Goal: Check status: Check status

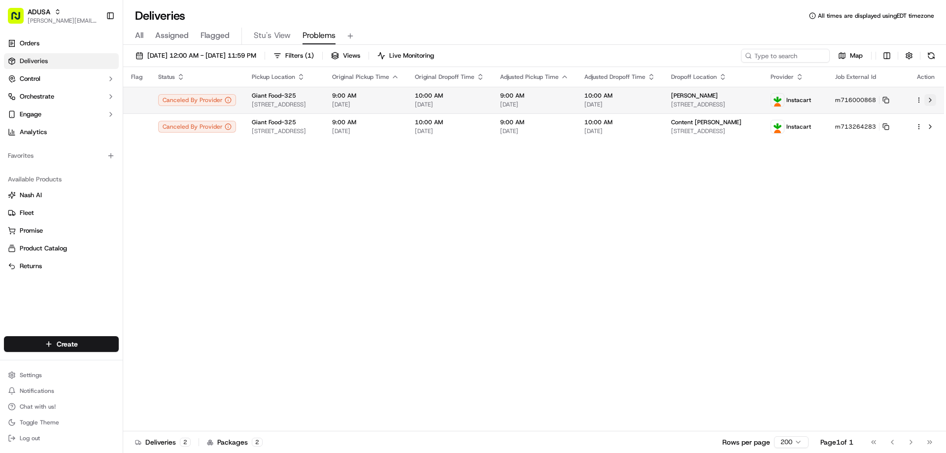
click at [930, 99] on button at bounding box center [930, 100] width 12 height 12
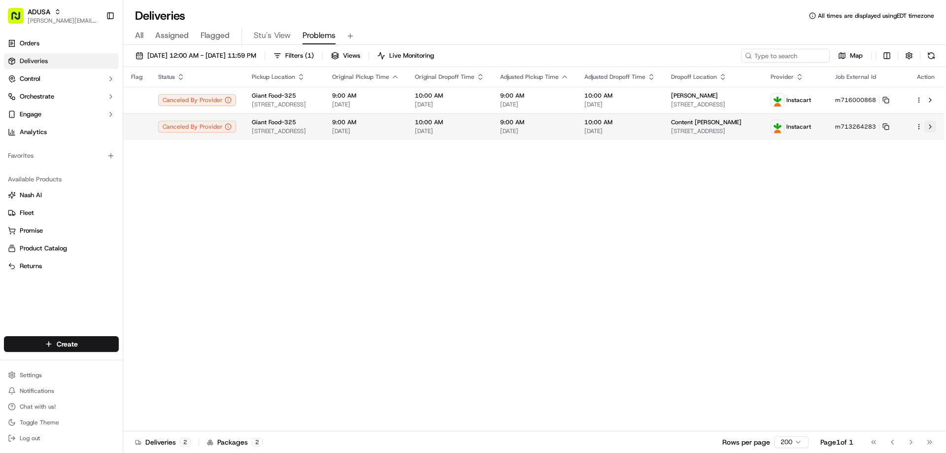
click at [930, 126] on button at bounding box center [930, 127] width 12 height 12
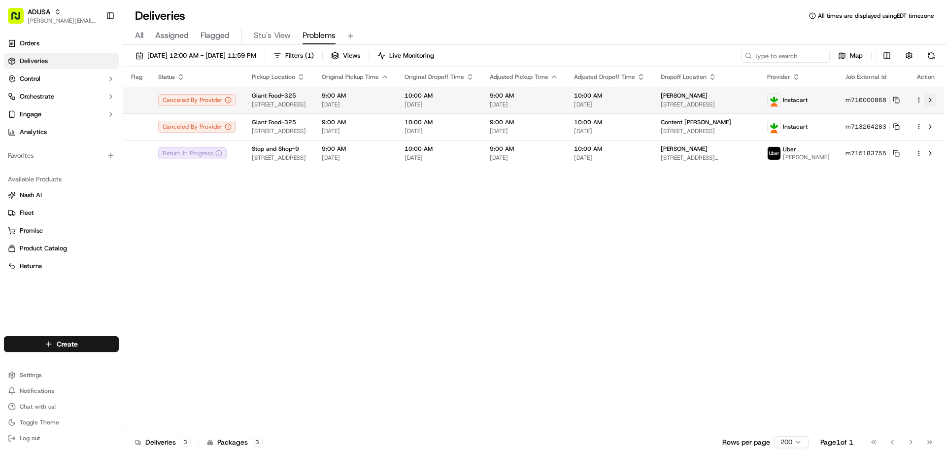
click at [931, 98] on button at bounding box center [930, 100] width 12 height 12
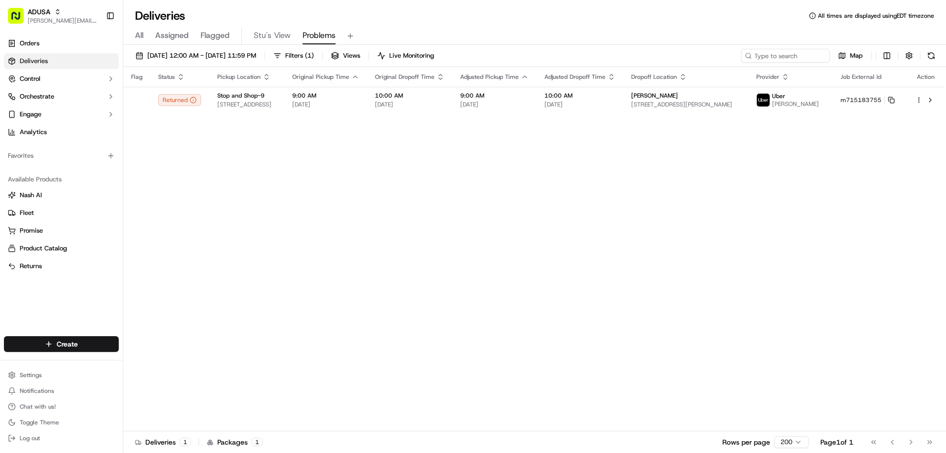
click at [137, 32] on span "All" at bounding box center [139, 36] width 8 height 12
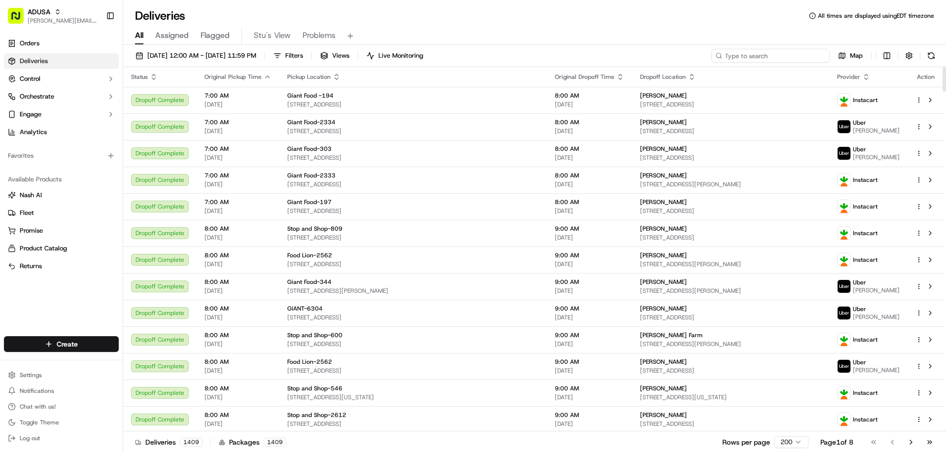
click at [761, 56] on input at bounding box center [771, 56] width 118 height 14
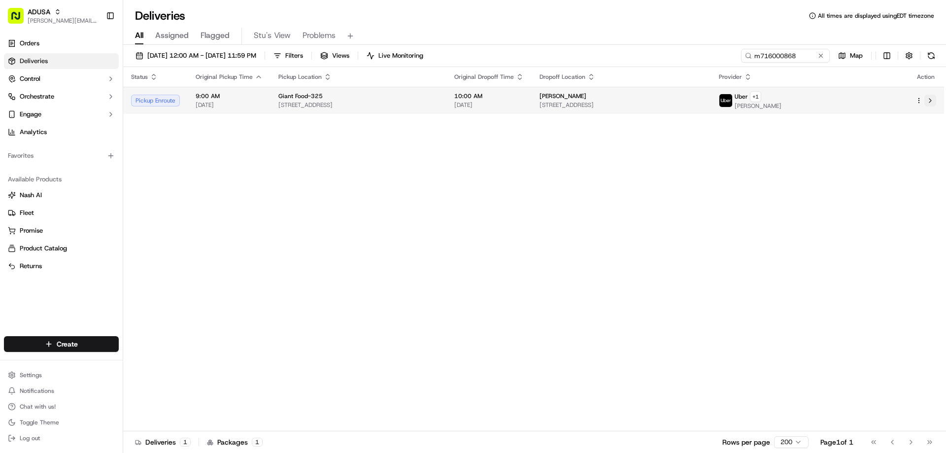
click at [930, 99] on button at bounding box center [930, 101] width 12 height 12
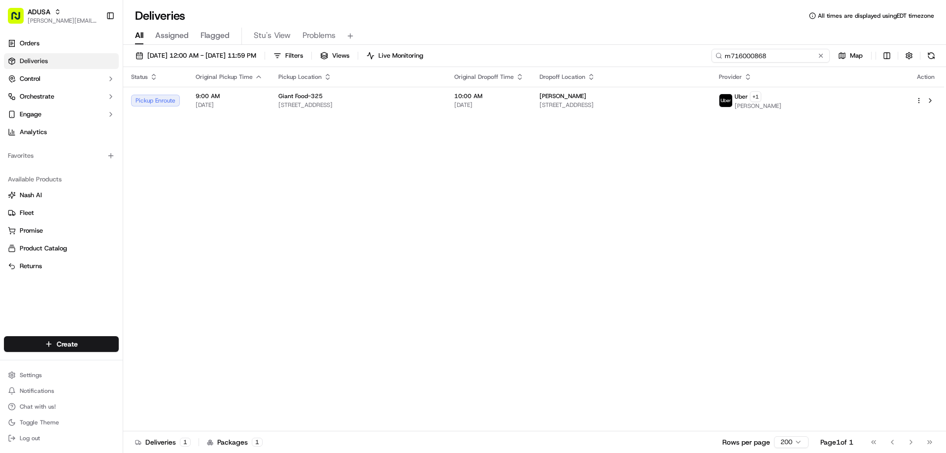
drag, startPoint x: 800, startPoint y: 54, endPoint x: 732, endPoint y: 54, distance: 68.0
click at [732, 54] on input "m716000868" at bounding box center [771, 56] width 118 height 14
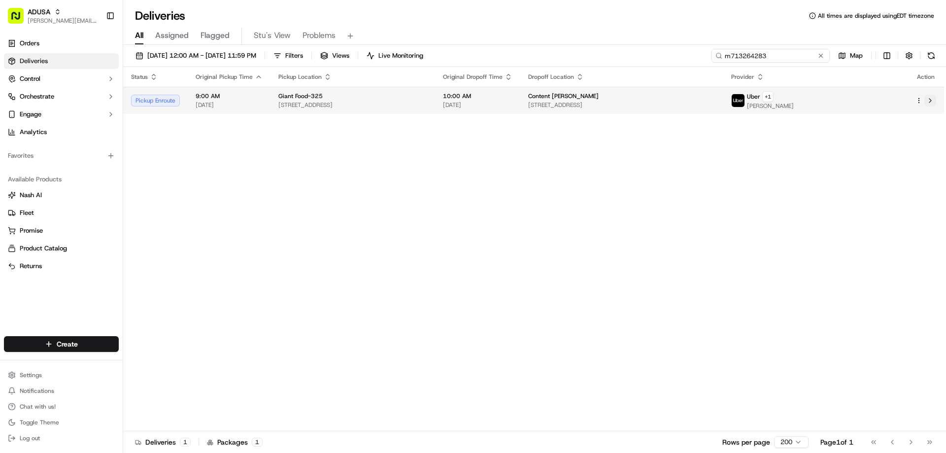
type input "m713264283"
click at [931, 97] on button at bounding box center [930, 101] width 12 height 12
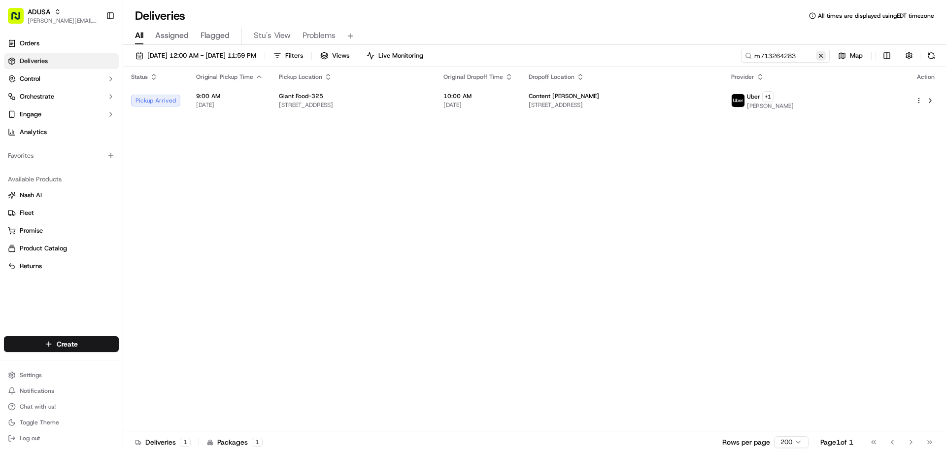
click at [820, 55] on button at bounding box center [821, 56] width 10 height 10
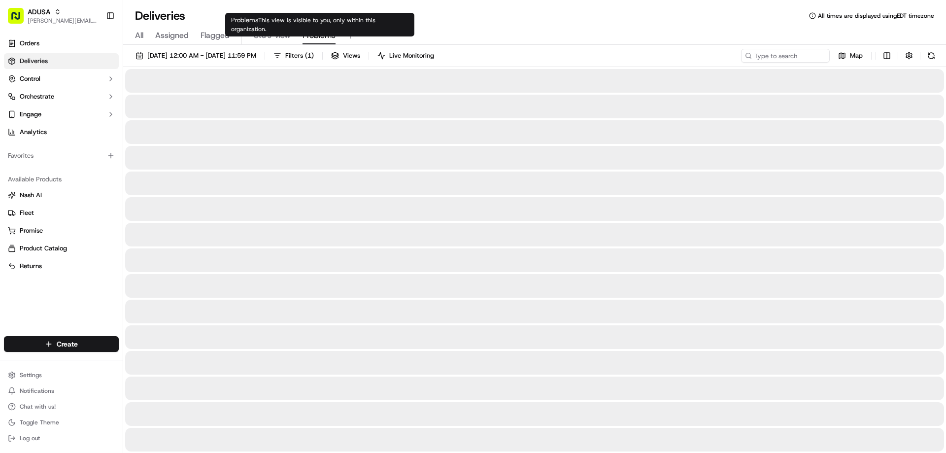
click at [315, 34] on span "Problems" at bounding box center [319, 36] width 33 height 12
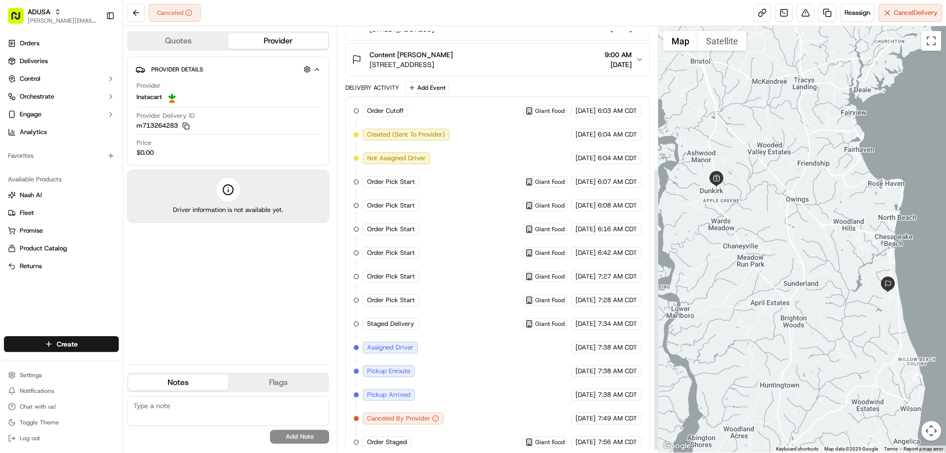
scroll to position [215, 0]
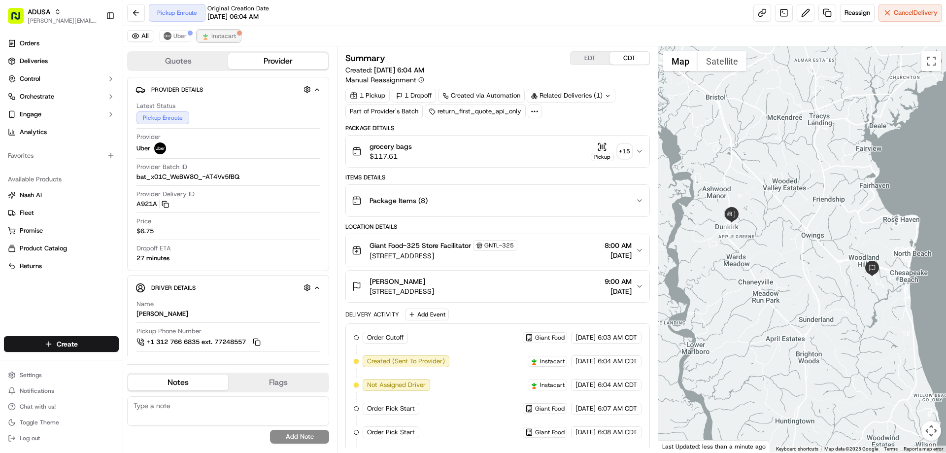
click at [215, 35] on span "Instacart" at bounding box center [223, 36] width 25 height 8
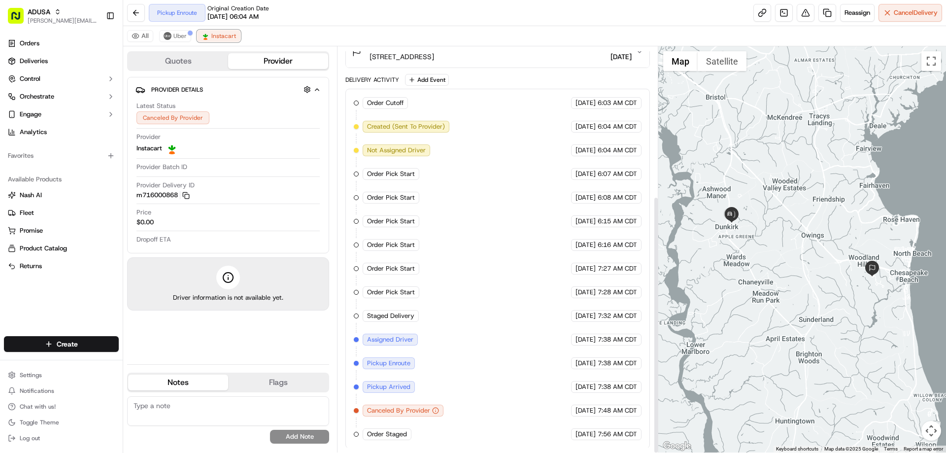
scroll to position [236, 0]
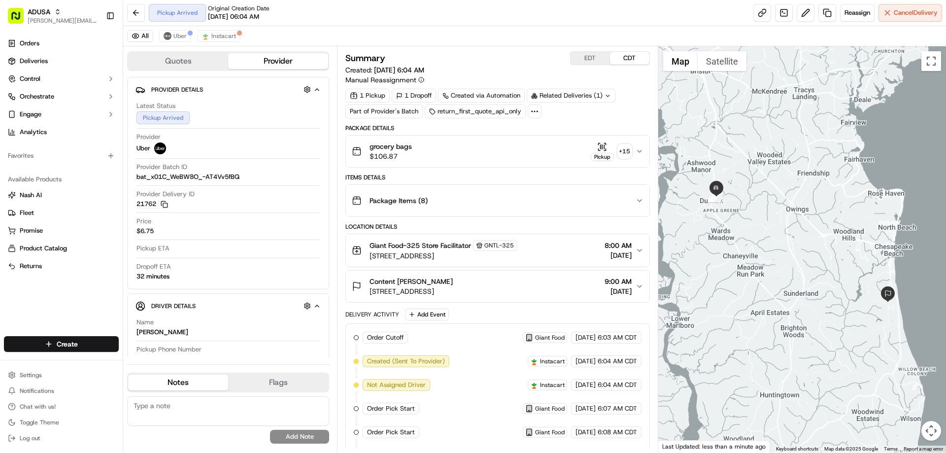
click at [640, 148] on icon "button" at bounding box center [640, 151] width 8 height 8
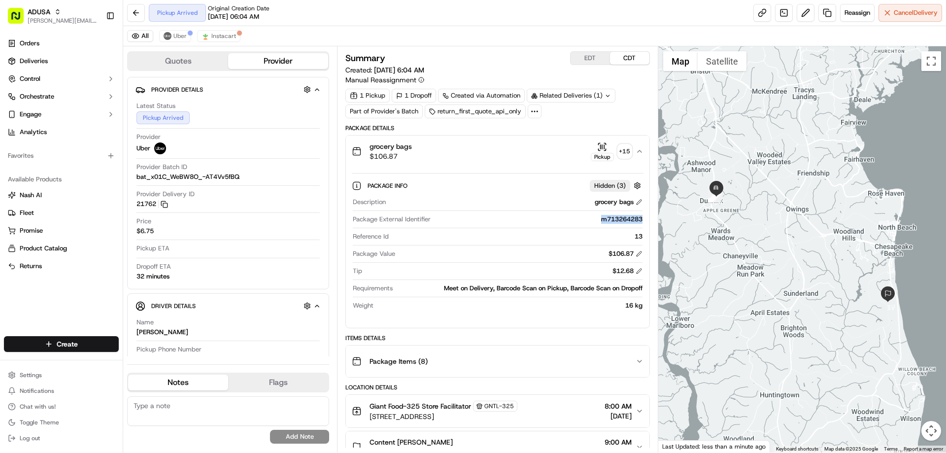
drag, startPoint x: 600, startPoint y: 219, endPoint x: 642, endPoint y: 219, distance: 41.9
click at [642, 219] on div "m713264283" at bounding box center [538, 219] width 207 height 9
copy div "m713264283"
